Goal: Navigation & Orientation: Find specific page/section

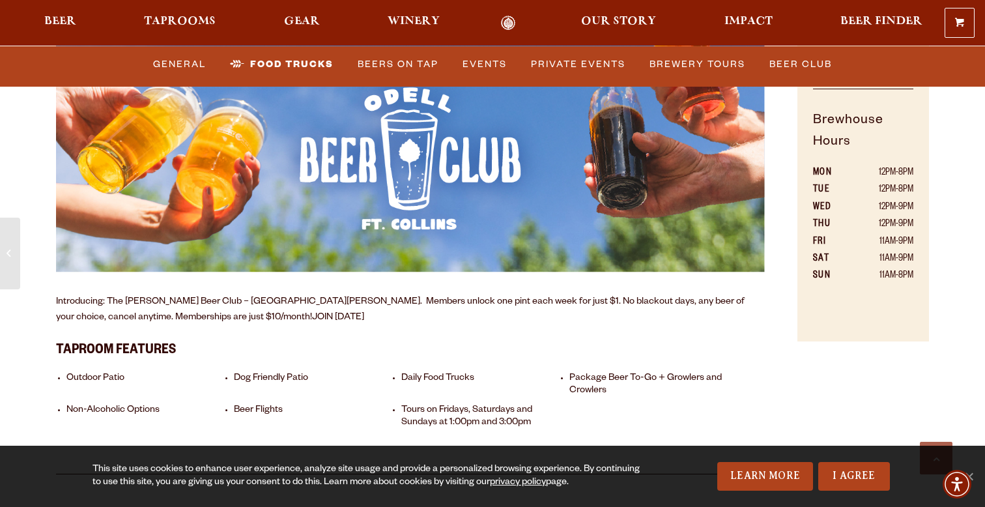
scroll to position [809, 0]
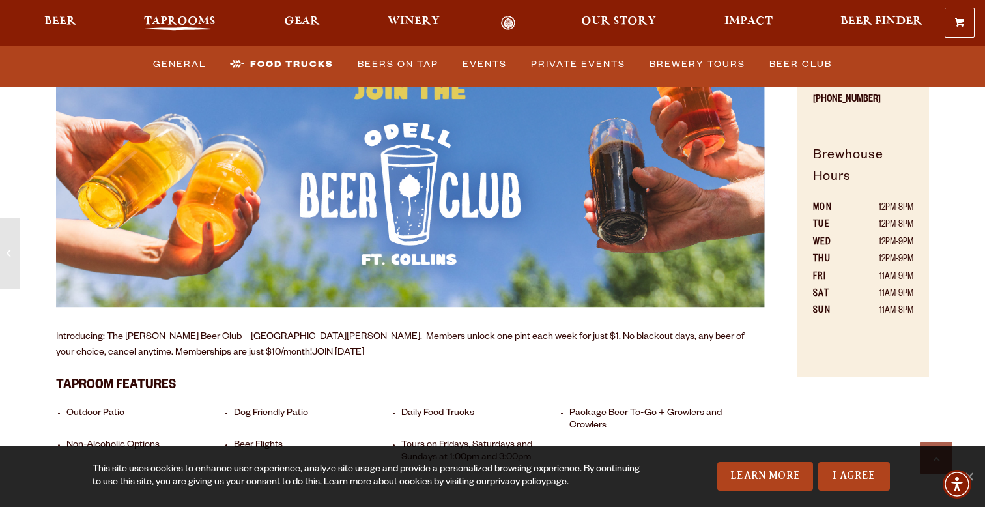
click at [177, 23] on span "Taprooms" at bounding box center [180, 21] width 72 height 10
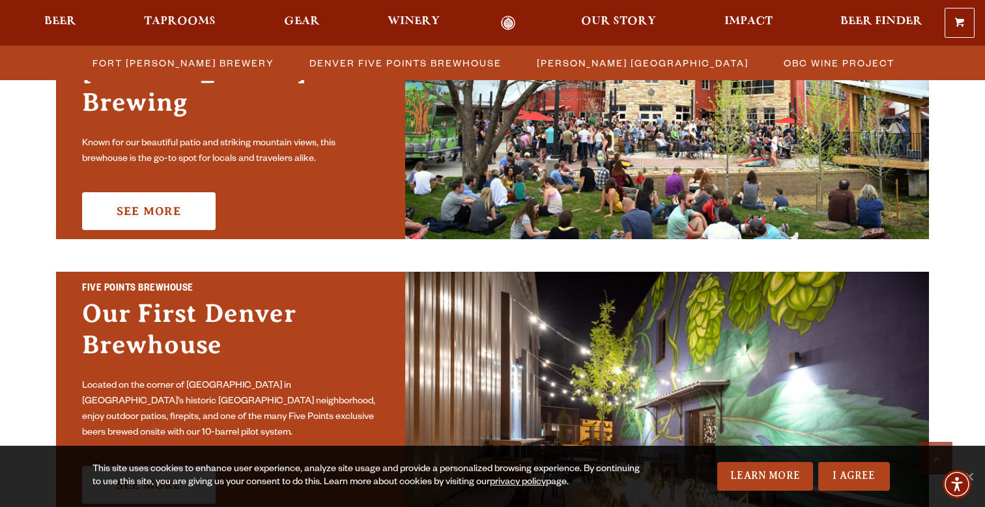
scroll to position [505, 0]
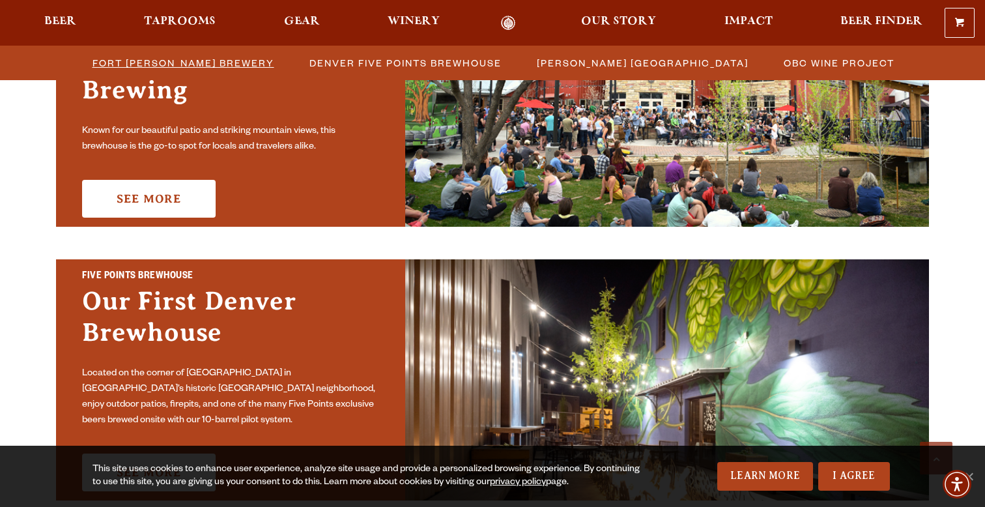
click at [238, 60] on span "Fort [PERSON_NAME] Brewery" at bounding box center [184, 62] width 182 height 19
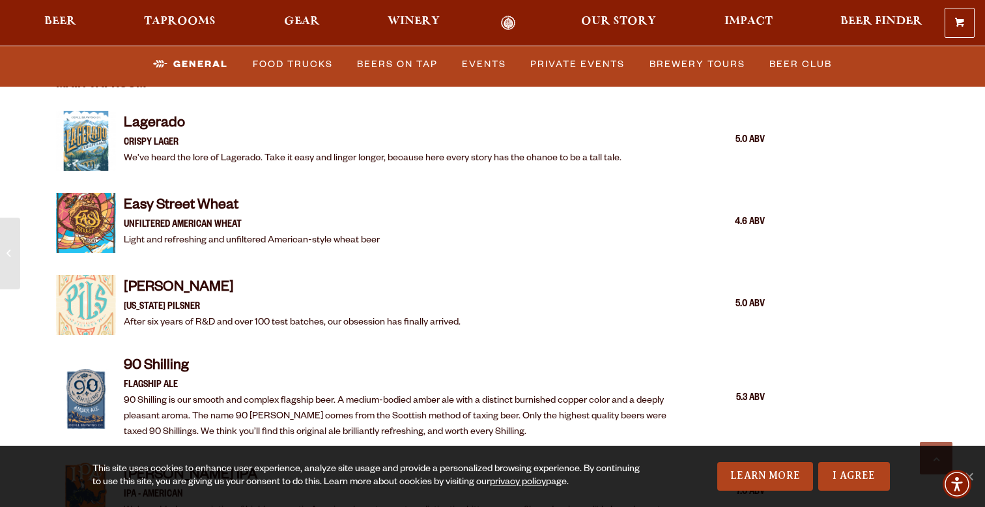
scroll to position [1340, 0]
